Goal: Task Accomplishment & Management: Complete application form

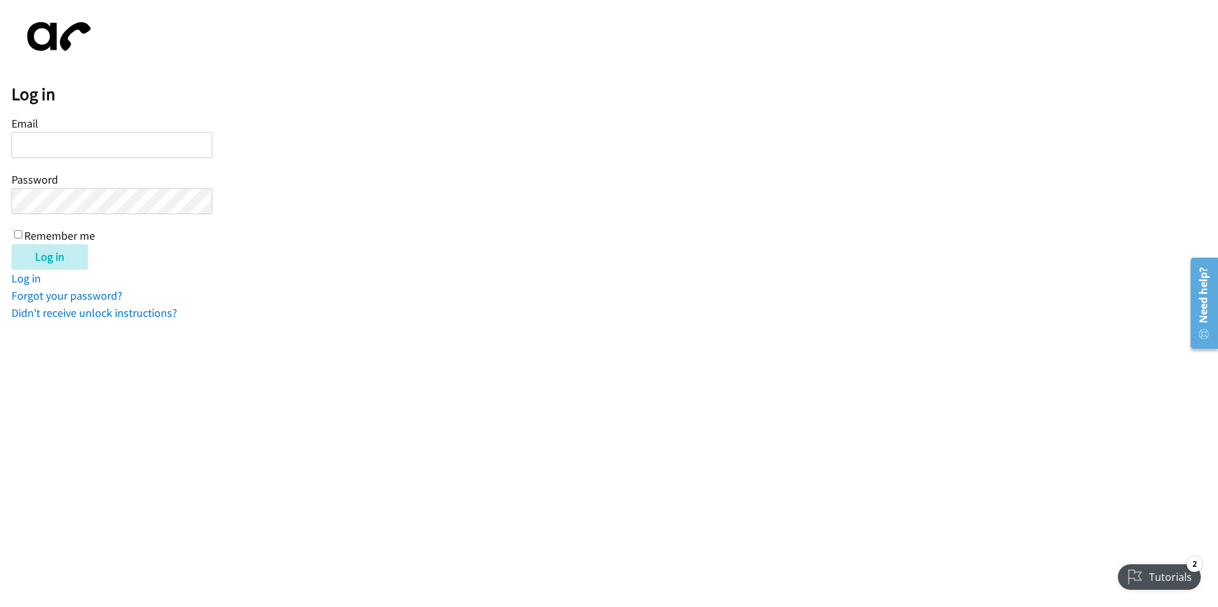
paste input "[PERSON_NAME][EMAIL_ADDRESS][DOMAIN_NAME]"
type input "[PERSON_NAME][EMAIL_ADDRESS][DOMAIN_NAME]"
click at [15, 238] on input "Remember me" at bounding box center [18, 234] width 8 height 8
checkbox input "true"
click at [61, 259] on input "Log in" at bounding box center [49, 257] width 77 height 26
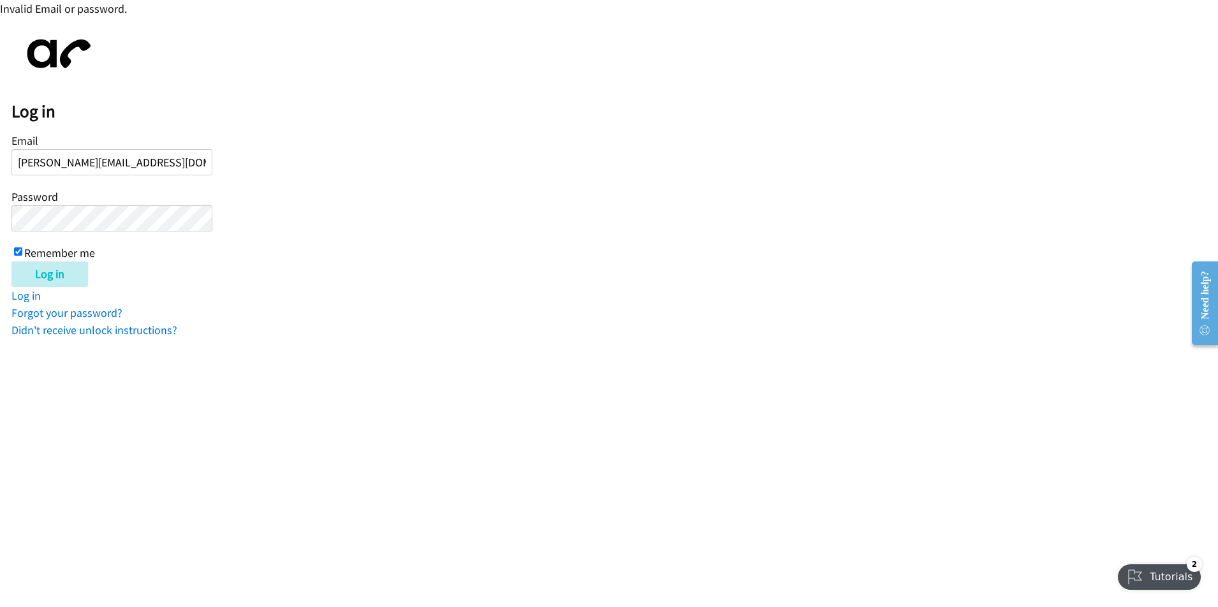
click at [1046, 339] on html "Invalid Email or password. Log in Email [PERSON_NAME][EMAIL_ADDRESS][DOMAIN_NAM…" at bounding box center [609, 169] width 1218 height 339
